Goal: Transaction & Acquisition: Book appointment/travel/reservation

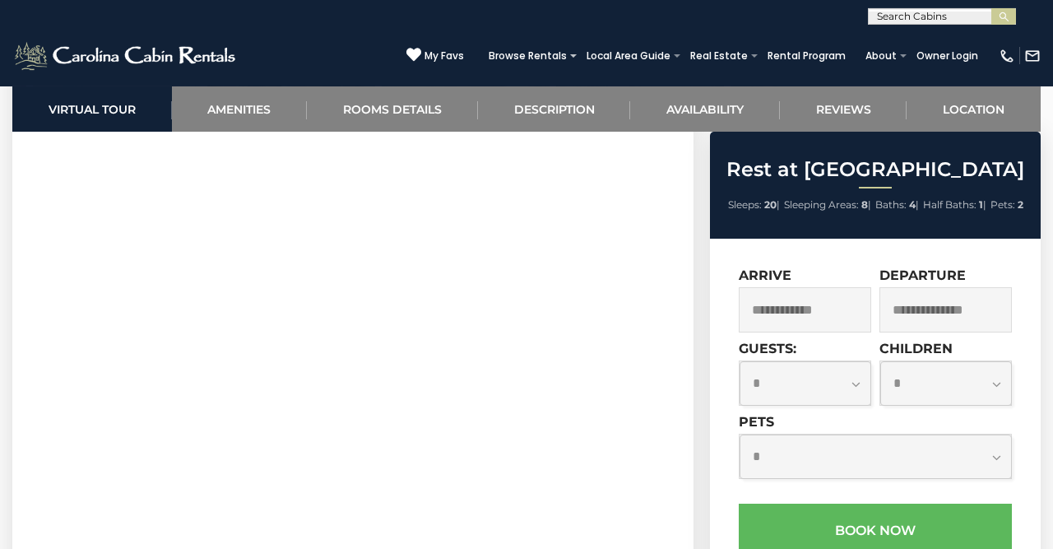
scroll to position [770, 0]
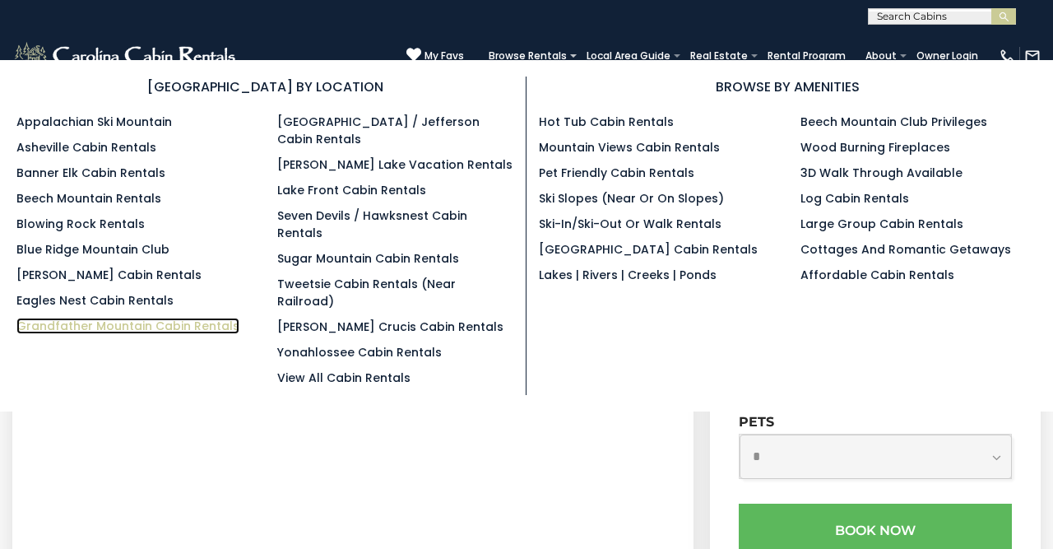
click at [159, 328] on link "Grandfather Mountain Cabin Rentals" at bounding box center [127, 326] width 223 height 16
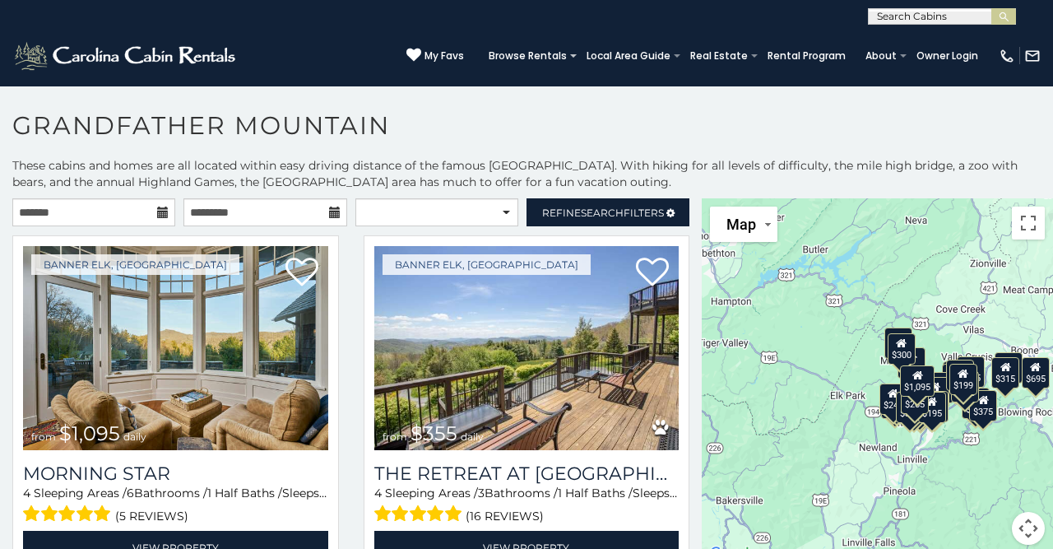
click at [160, 208] on icon at bounding box center [163, 213] width 12 height 12
click at [129, 213] on input "text" at bounding box center [93, 212] width 163 height 28
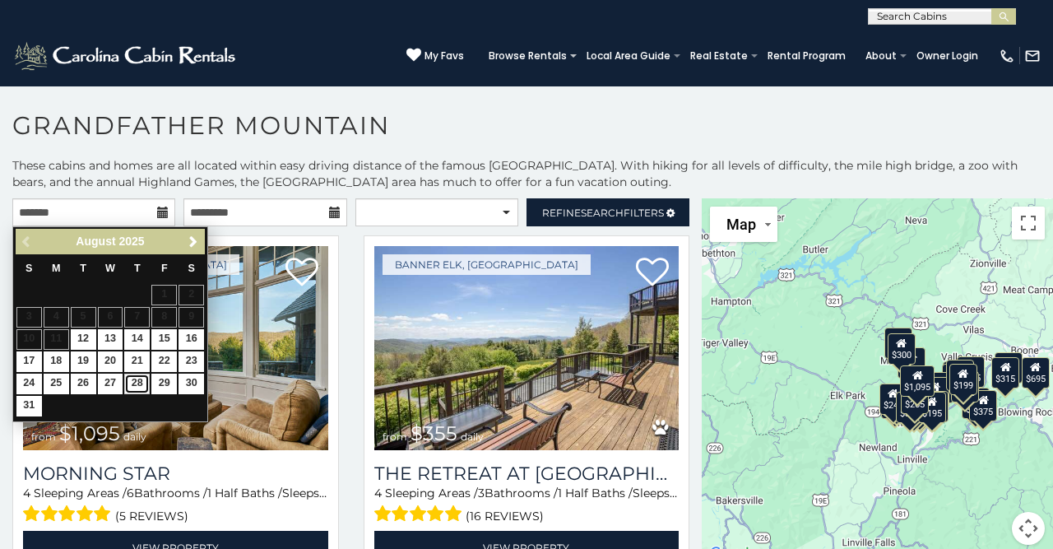
click at [137, 384] on link "28" at bounding box center [137, 384] width 26 height 21
type input "**********"
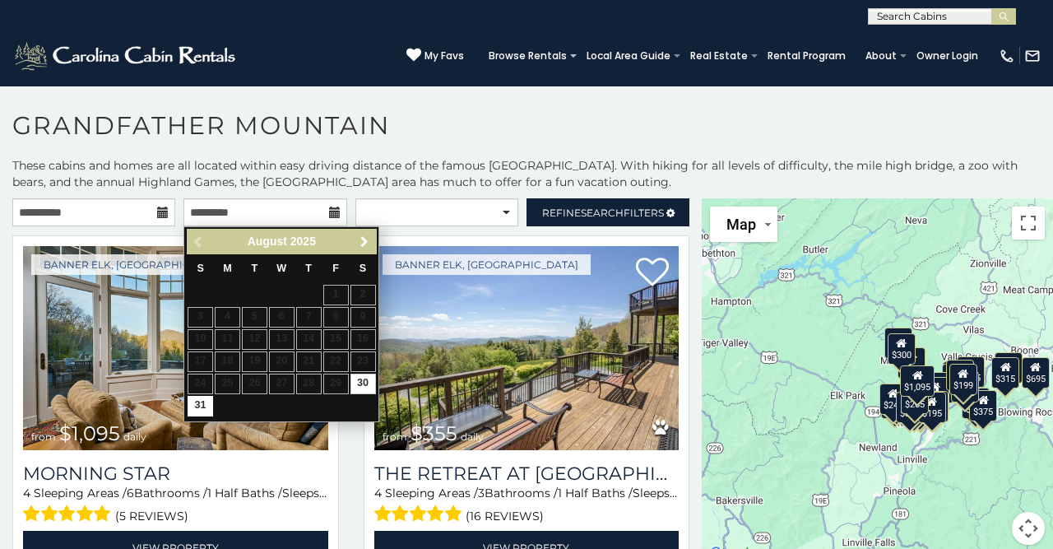
click at [365, 243] on span "Next" at bounding box center [364, 241] width 13 height 13
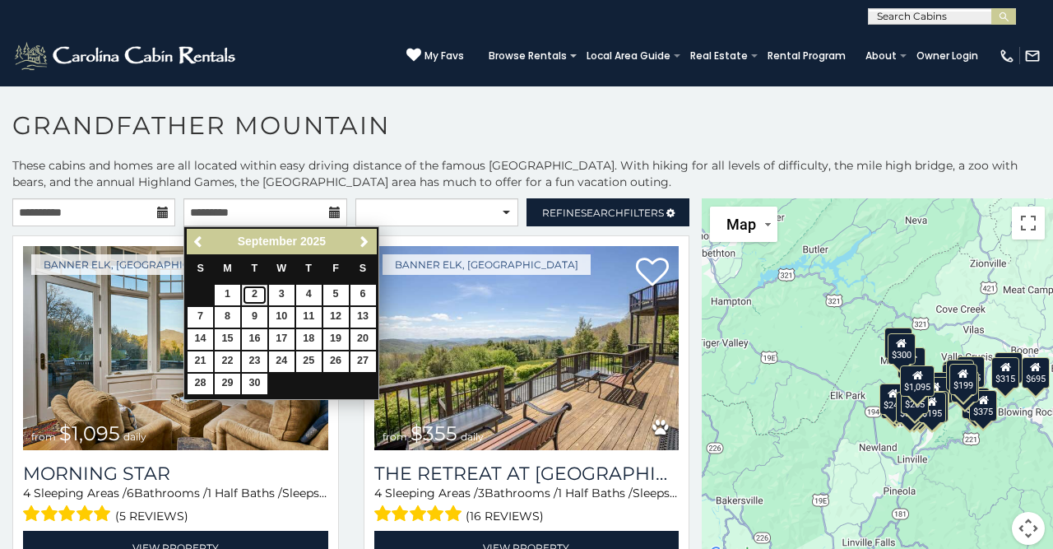
click at [249, 298] on link "2" at bounding box center [255, 295] width 26 height 21
type input "**********"
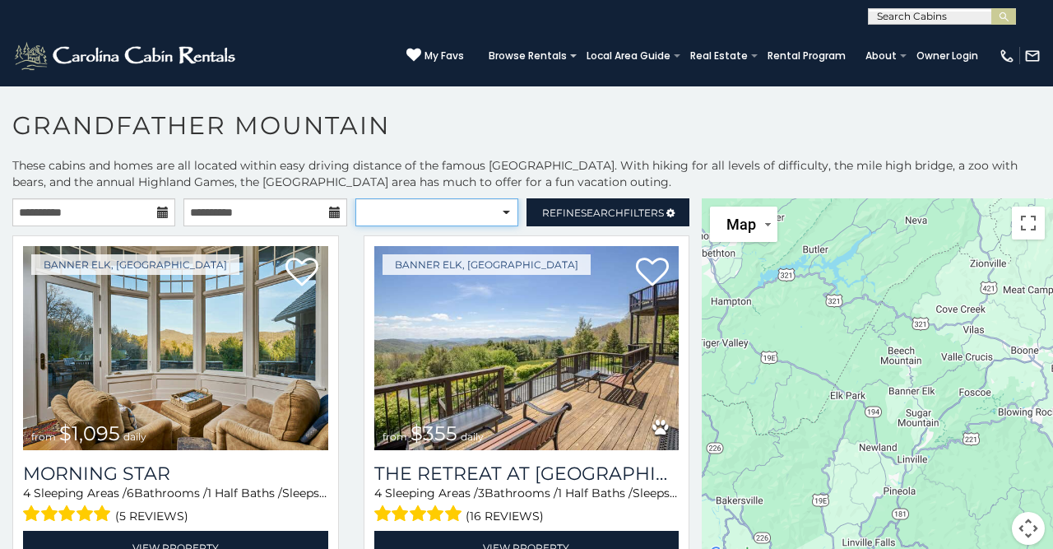
click at [355, 198] on select "**********" at bounding box center [436, 212] width 163 height 28
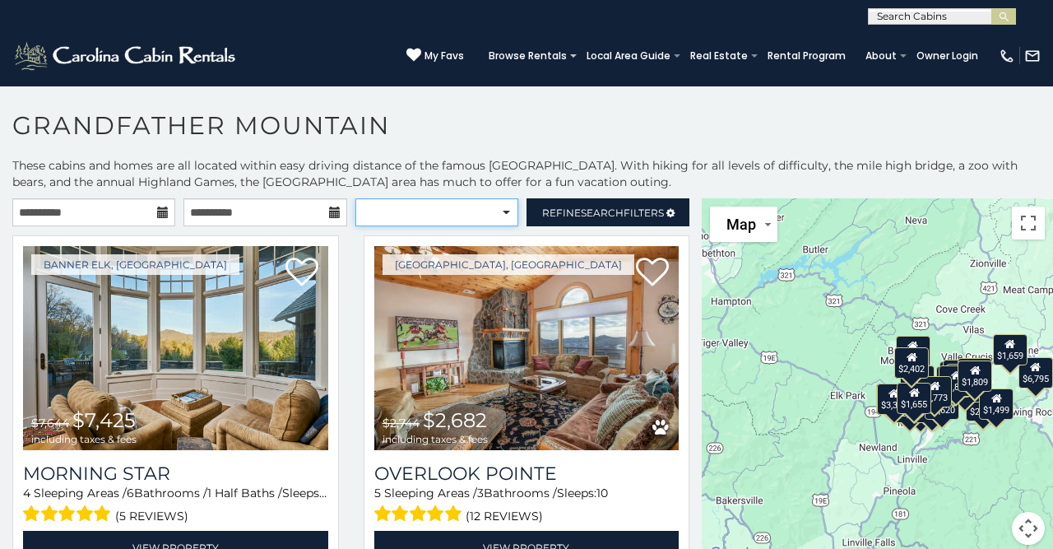
select select "*****"
click option "**********" at bounding box center [0, 0] width 0 height 0
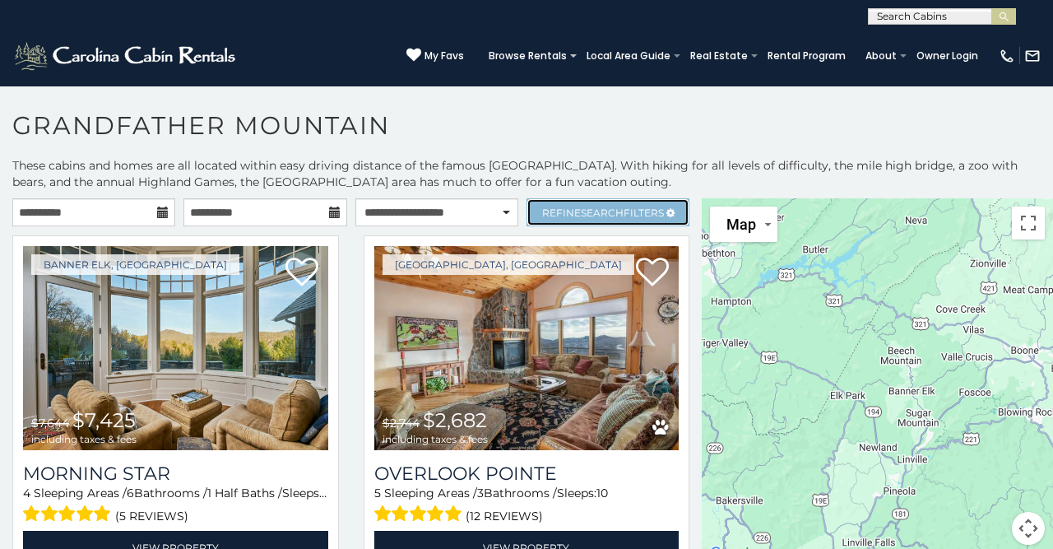
click at [584, 217] on span "Search" at bounding box center [602, 213] width 43 height 12
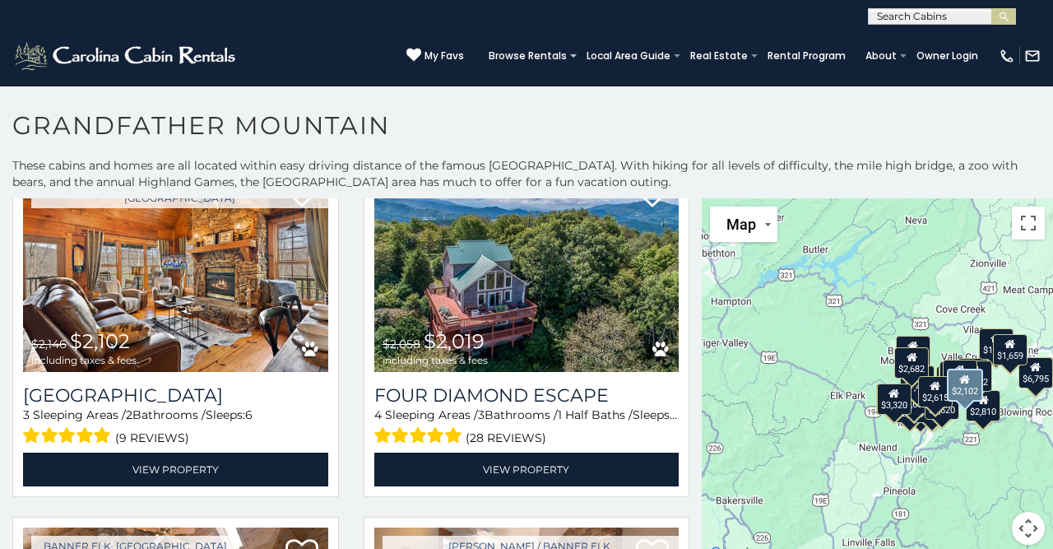
scroll to position [3209, 0]
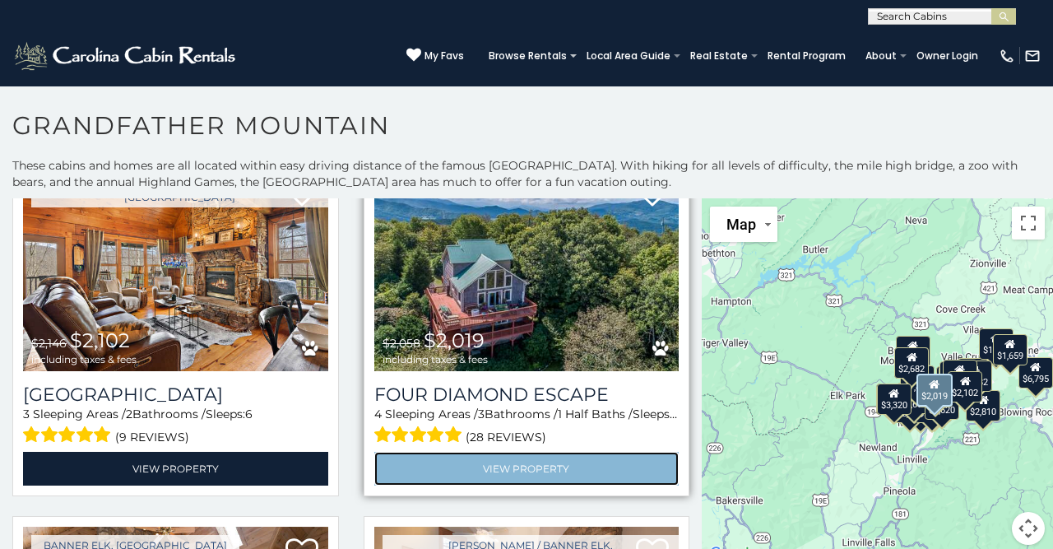
click at [490, 455] on link "View Property" at bounding box center [526, 469] width 305 height 34
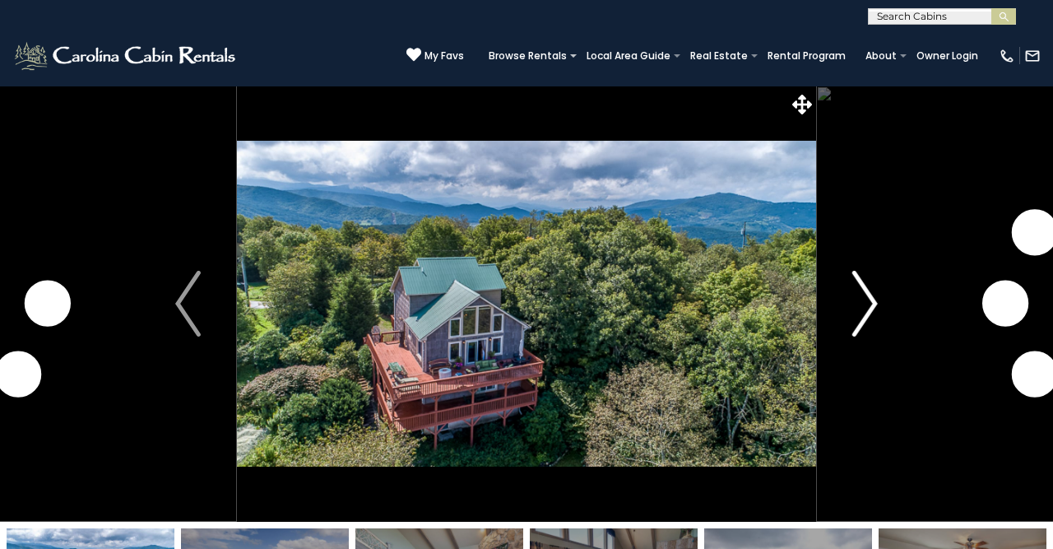
click at [861, 316] on img "Next" at bounding box center [864, 304] width 25 height 66
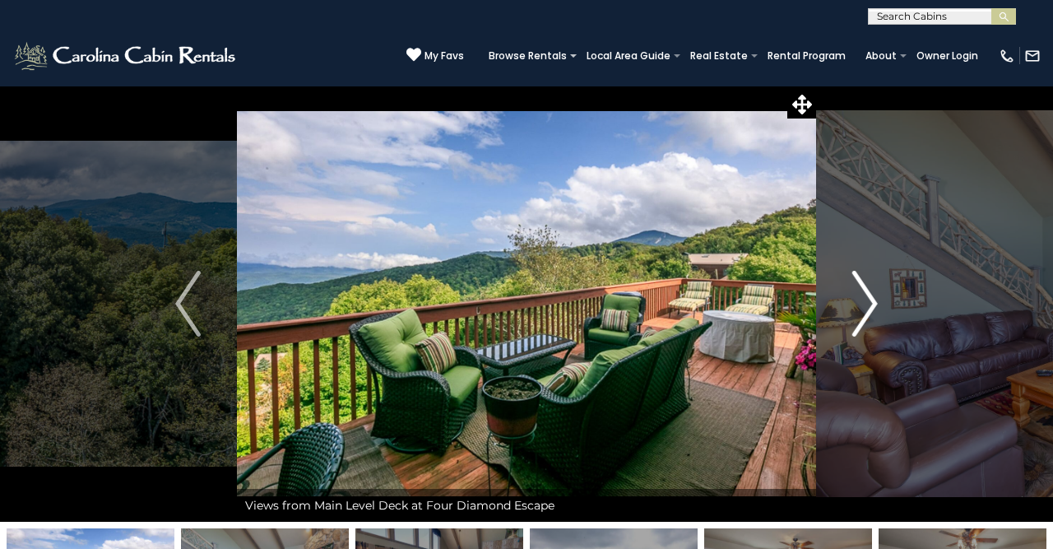
click at [861, 316] on img "Next" at bounding box center [864, 304] width 25 height 66
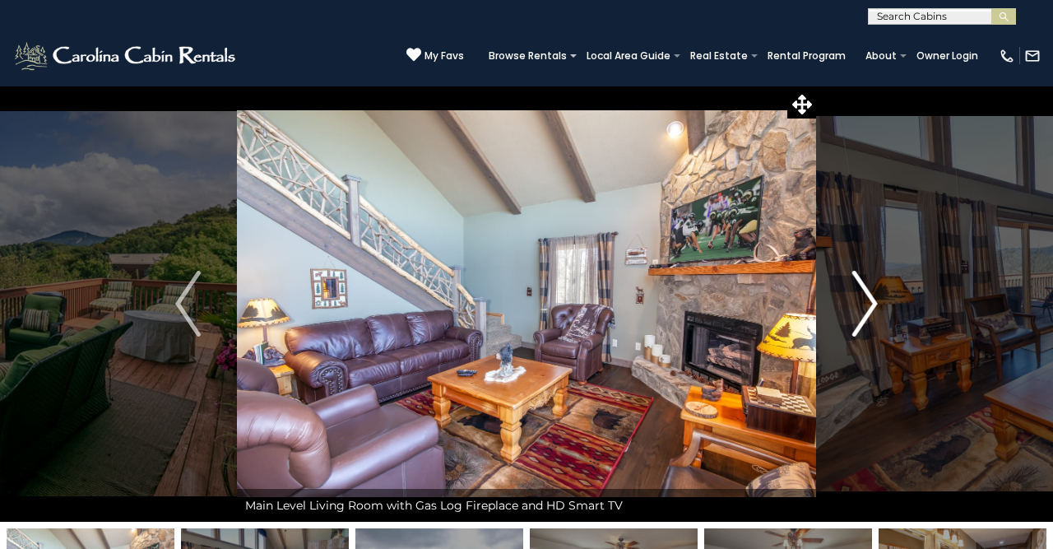
click at [861, 316] on img "Next" at bounding box center [864, 304] width 25 height 66
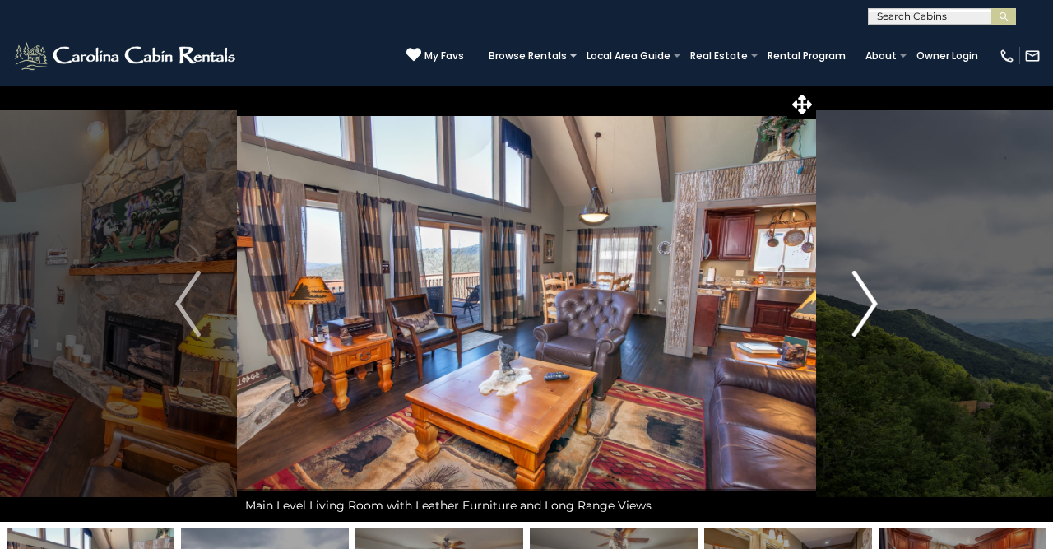
click at [861, 316] on img "Next" at bounding box center [864, 304] width 25 height 66
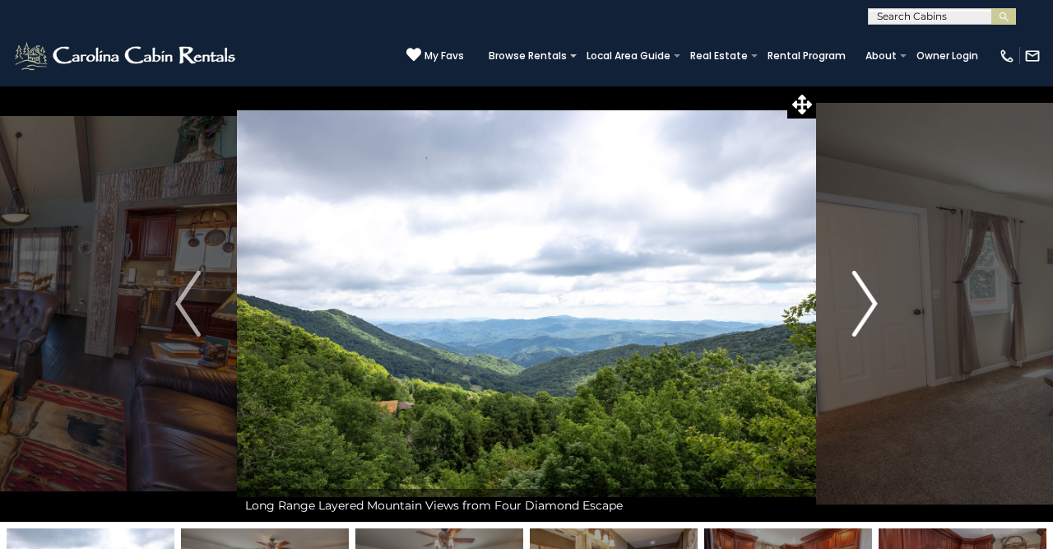
click at [861, 316] on img "Next" at bounding box center [864, 304] width 25 height 66
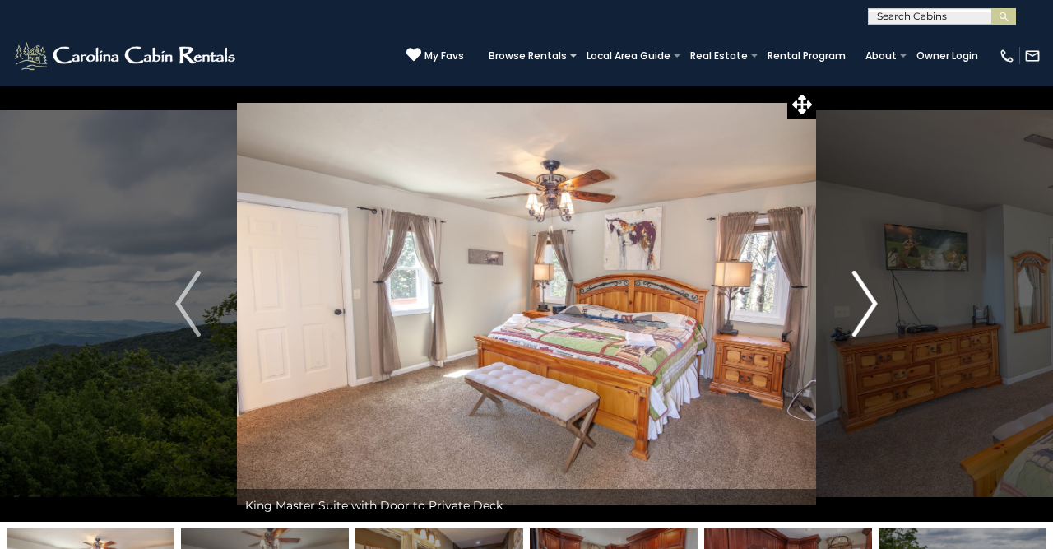
click at [861, 316] on img "Next" at bounding box center [864, 304] width 25 height 66
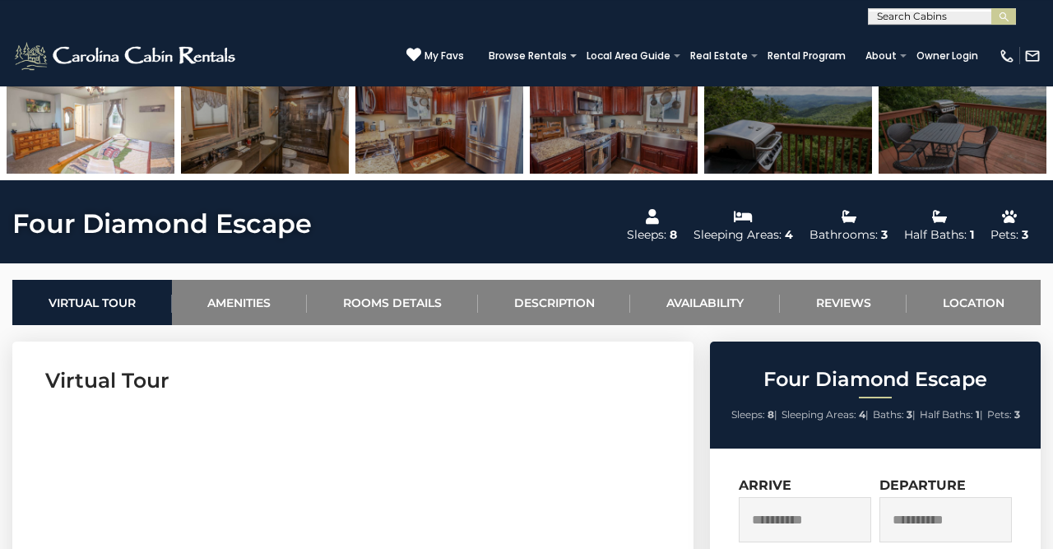
scroll to position [428, 0]
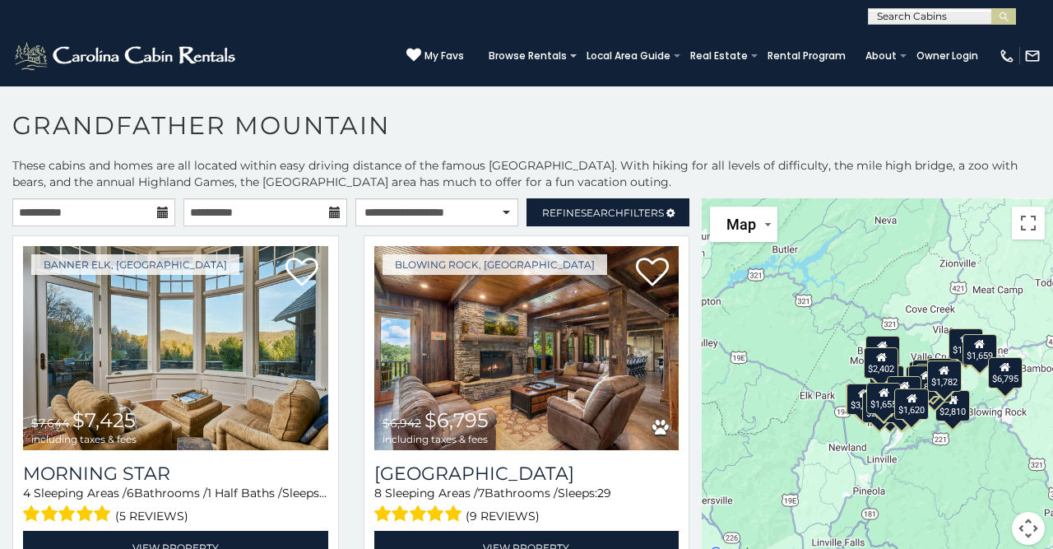
click at [935, 470] on div "$7,425 $6,795 $3,192 $2,810 $2,800 $2,800 $2,793 $2,734 $2,682 $2,464 $3,320 $2…" at bounding box center [877, 381] width 351 height 366
click at [926, 453] on div "$7,425 $6,795 $3,192 $2,810 $2,800 $2,800 $2,793 $2,734 $2,682 $2,464 $3,320 $2…" at bounding box center [877, 381] width 351 height 366
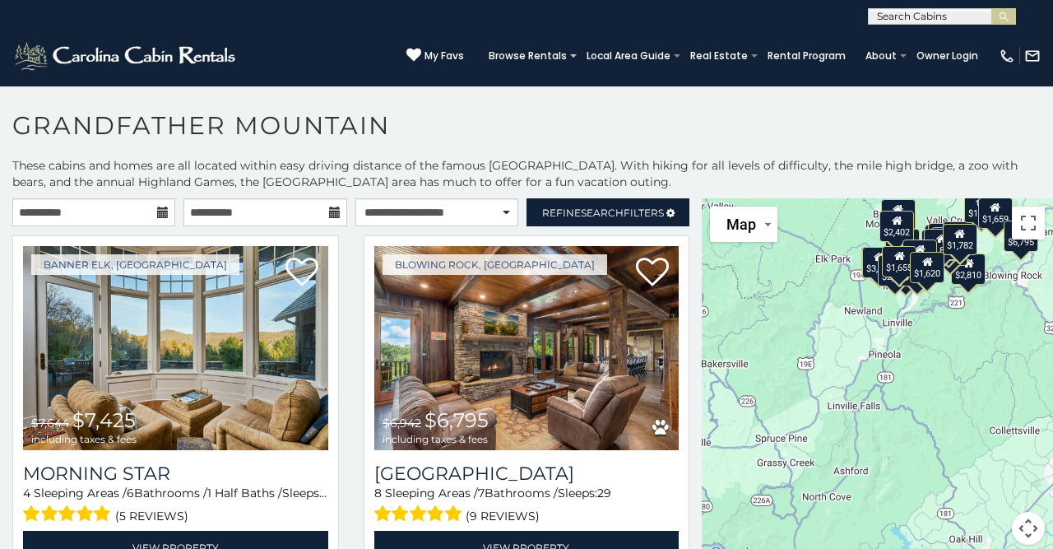
drag, startPoint x: 834, startPoint y: 496, endPoint x: 852, endPoint y: 346, distance: 151.0
click at [852, 348] on div "$7,425 $6,795 $3,192 $2,810 $2,800 $2,800 $2,793 $2,734 $2,682 $2,464 $3,320 $2…" at bounding box center [877, 381] width 351 height 366
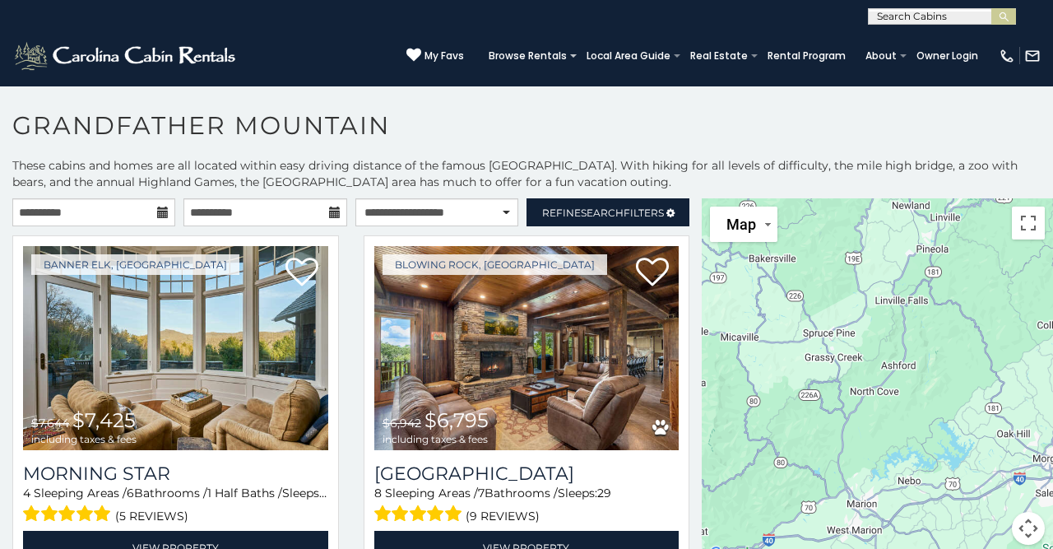
drag, startPoint x: 839, startPoint y: 397, endPoint x: 883, endPoint y: 301, distance: 105.7
click at [883, 301] on div "$7,425 $6,795 $3,192 $2,810 $2,800 $2,800 $2,793 $2,734 $2,682 $2,464 $3,320 $2…" at bounding box center [877, 381] width 351 height 366
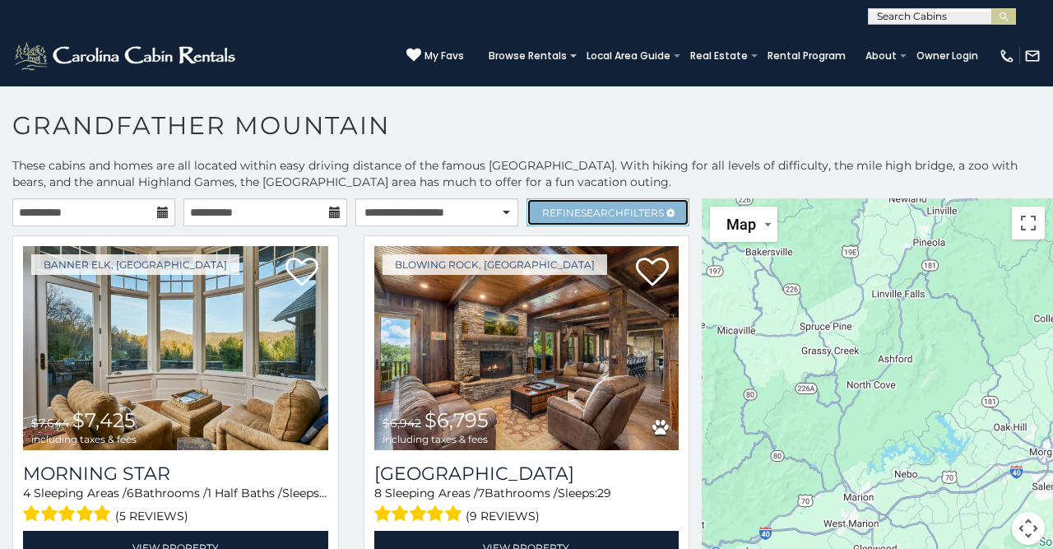
click at [646, 218] on link "Refine Search Filters" at bounding box center [608, 212] width 163 height 28
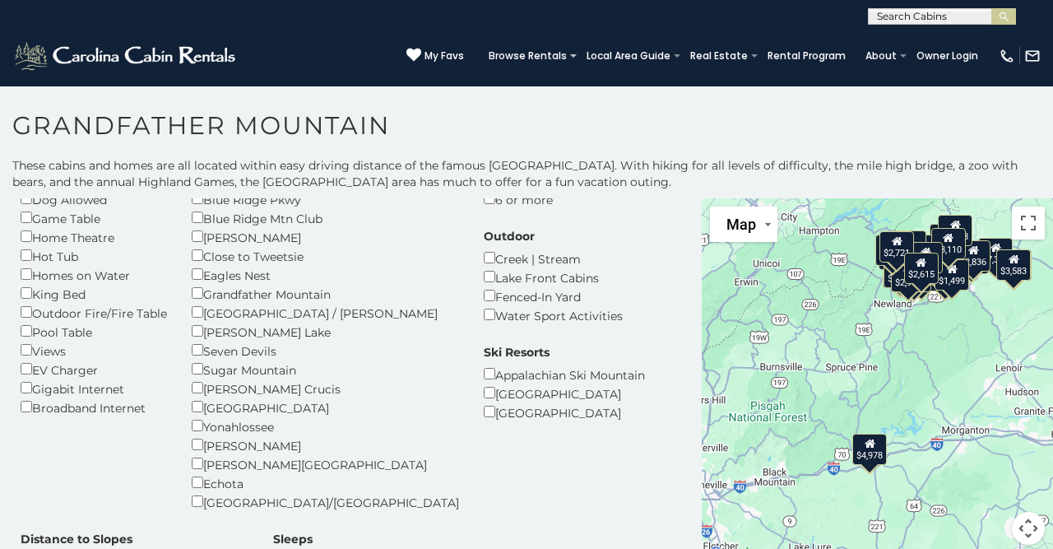
scroll to position [82, 0]
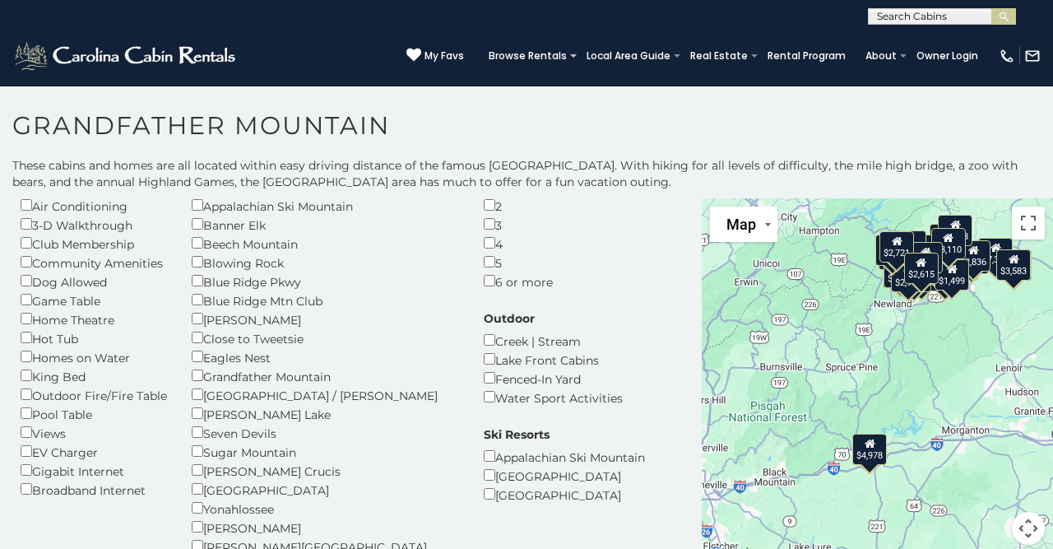
click at [93, 279] on div "Dog Allowed" at bounding box center [94, 281] width 146 height 19
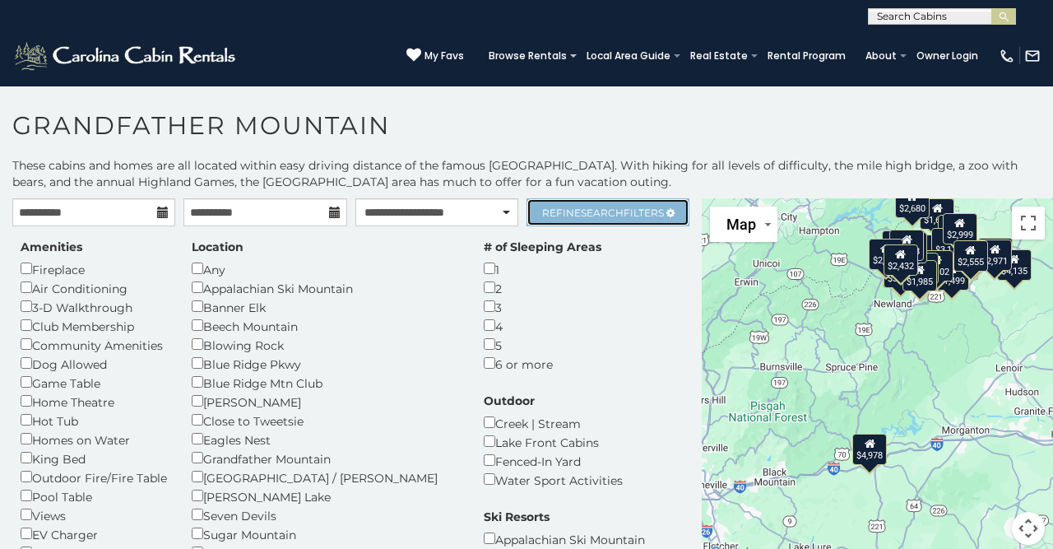
click at [609, 214] on span "Search" at bounding box center [602, 213] width 43 height 12
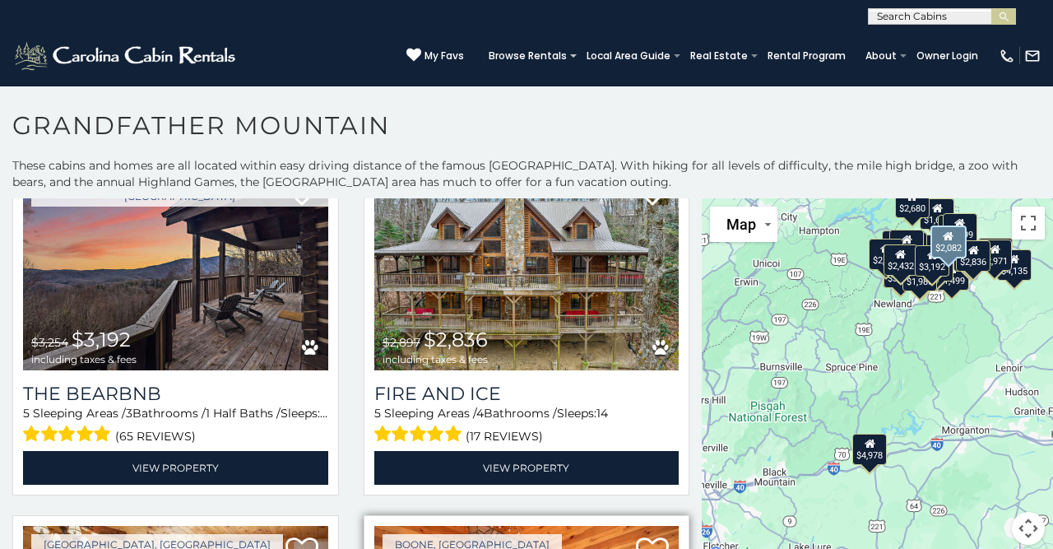
scroll to position [411, 0]
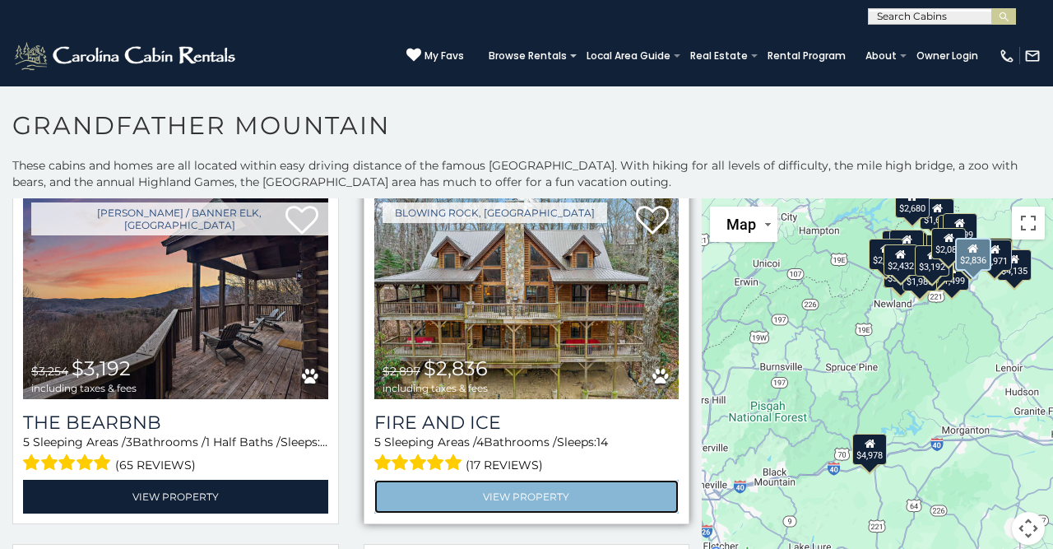
click at [546, 491] on link "View Property" at bounding box center [526, 497] width 305 height 34
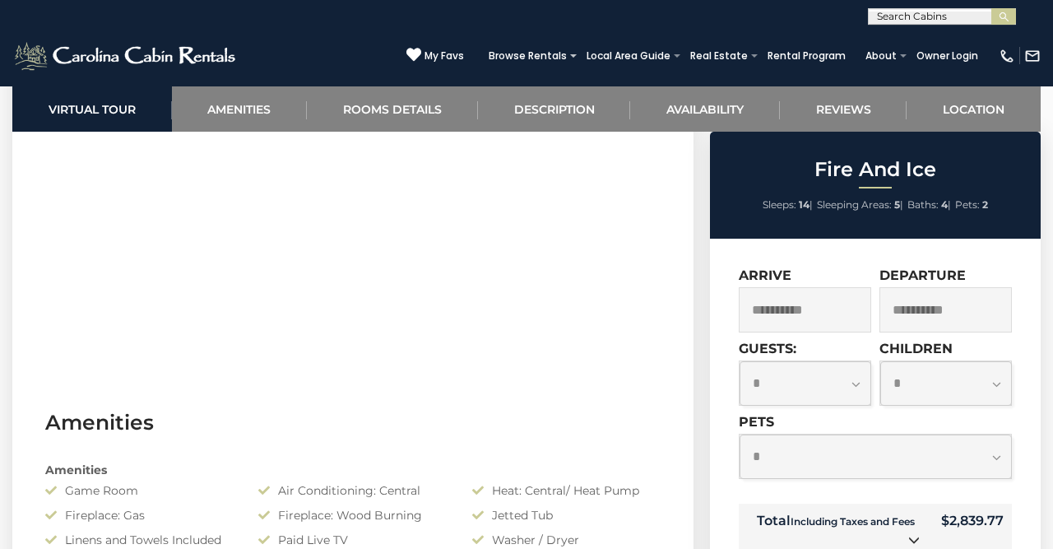
scroll to position [941, 0]
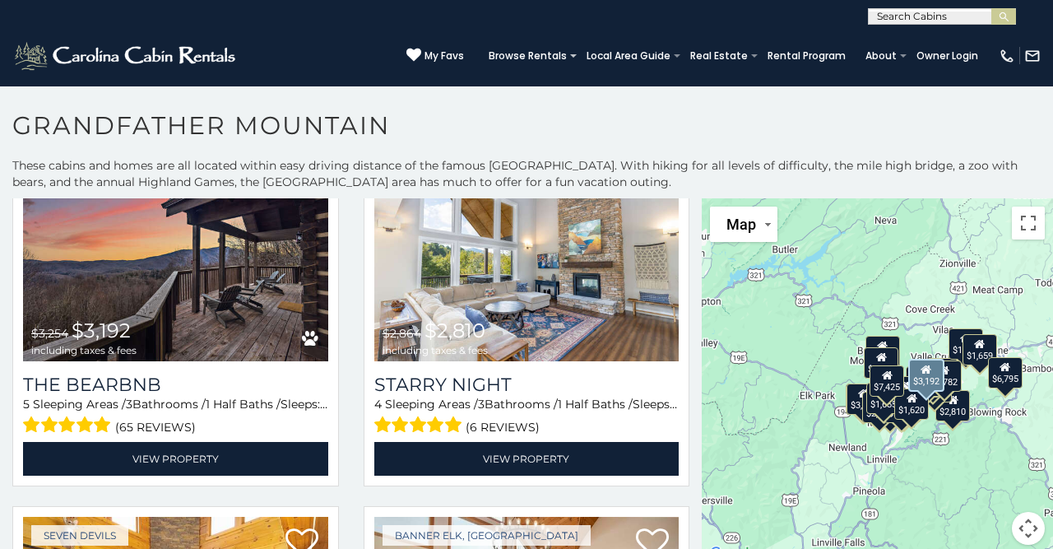
scroll to position [494, 0]
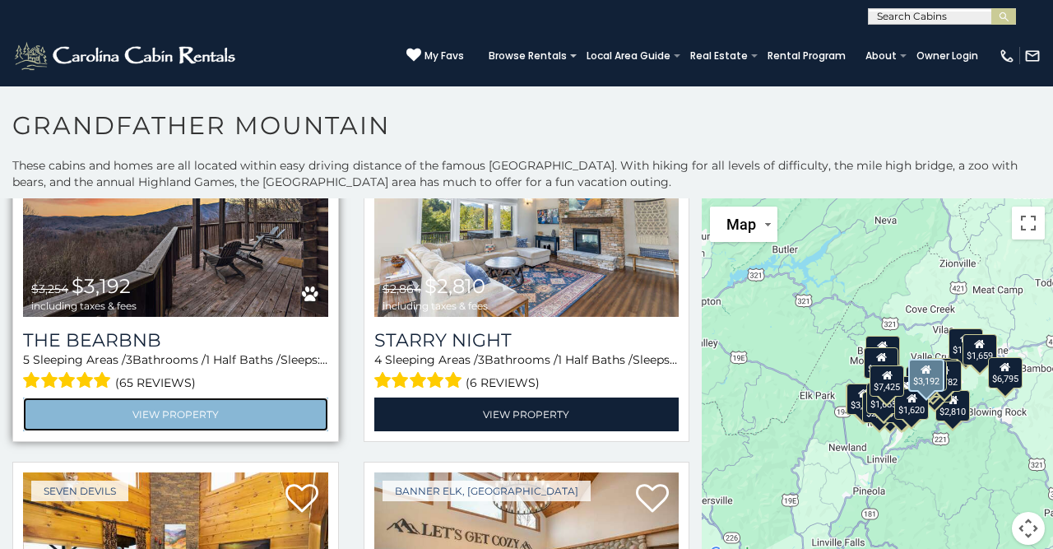
click at [187, 414] on link "View Property" at bounding box center [175, 414] width 305 height 34
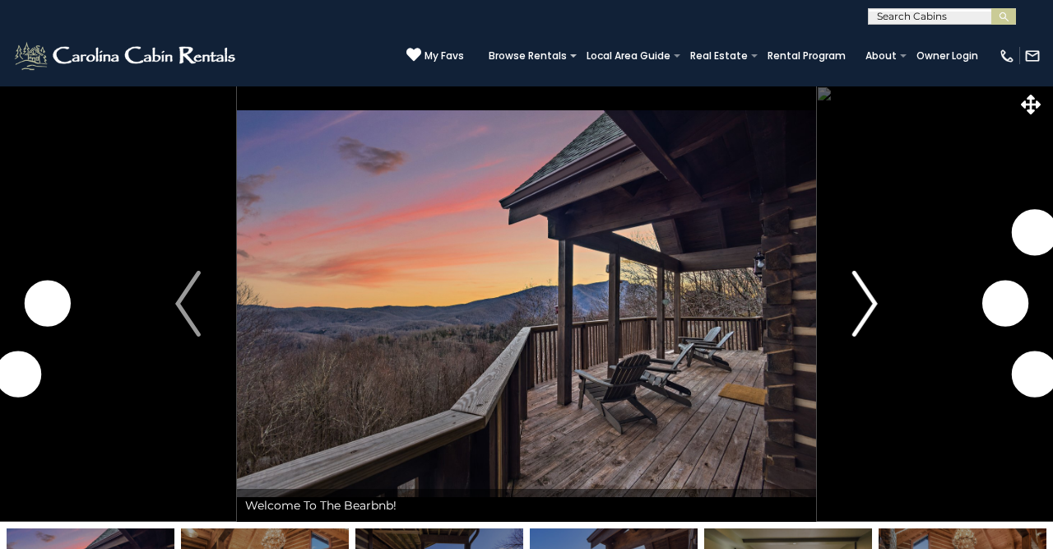
click at [867, 324] on img "Next" at bounding box center [864, 304] width 25 height 66
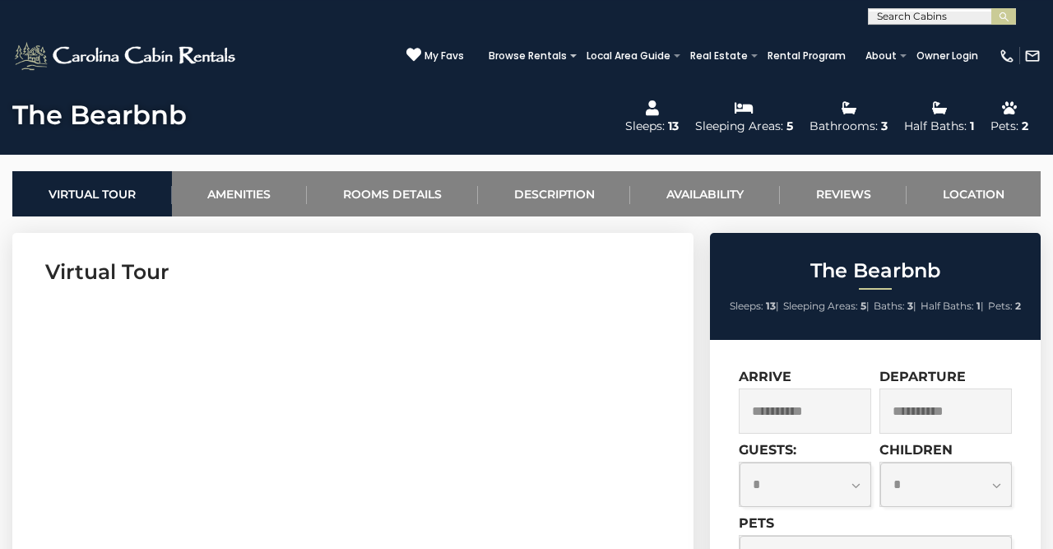
scroll to position [599, 0]
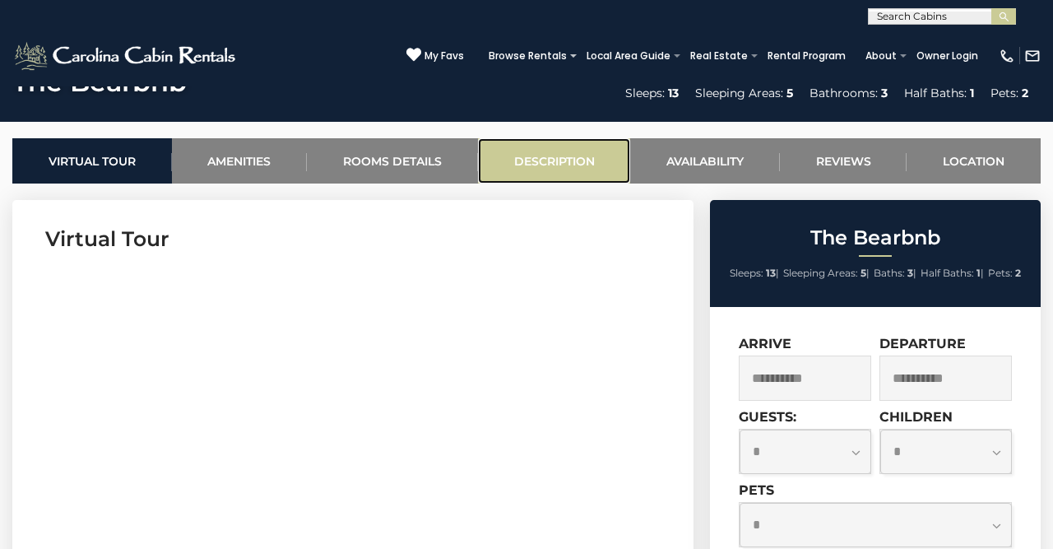
click at [524, 164] on link "Description" at bounding box center [554, 160] width 153 height 45
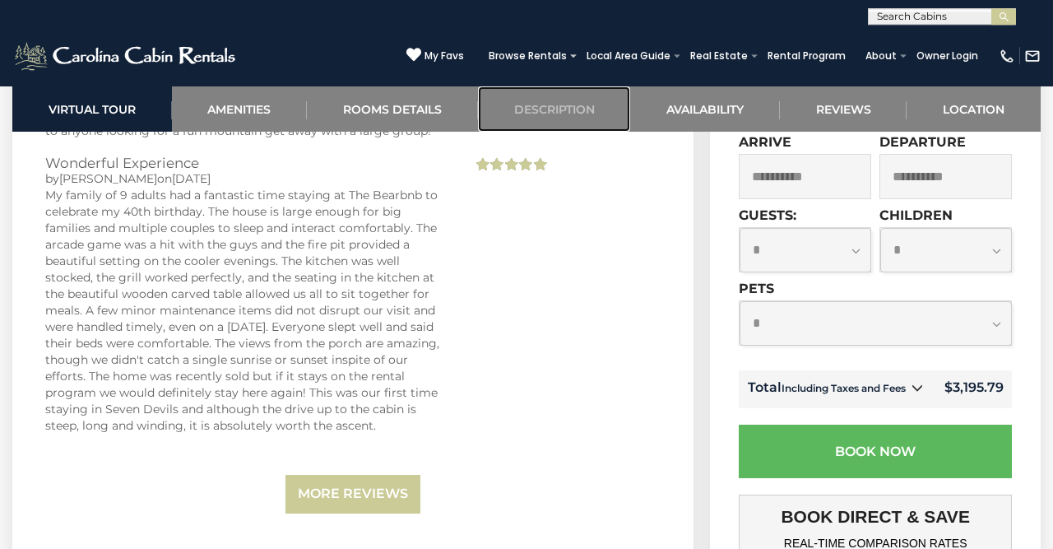
scroll to position [4538, 0]
